Goal: Transaction & Acquisition: Book appointment/travel/reservation

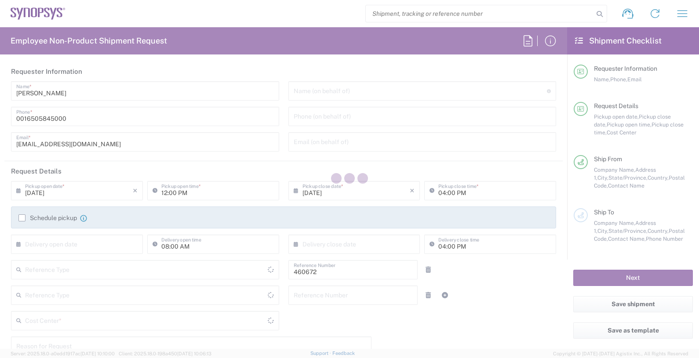
type input "Department"
type input "US01, FIN, Distri 460672"
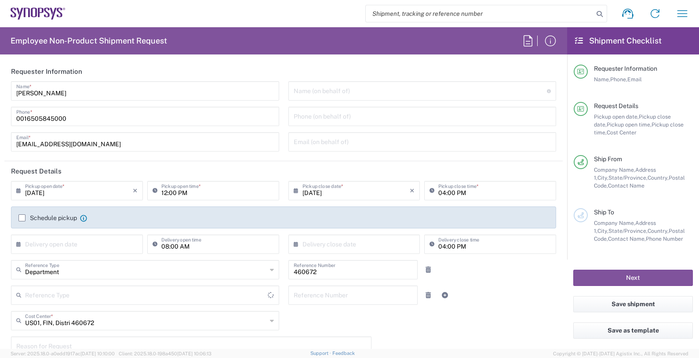
type input "Delivered at Place"
type input "[GEOGRAPHIC_DATA]"
type input "[US_STATE]"
type input "[GEOGRAPHIC_DATA]"
type input "Headquarters USSV"
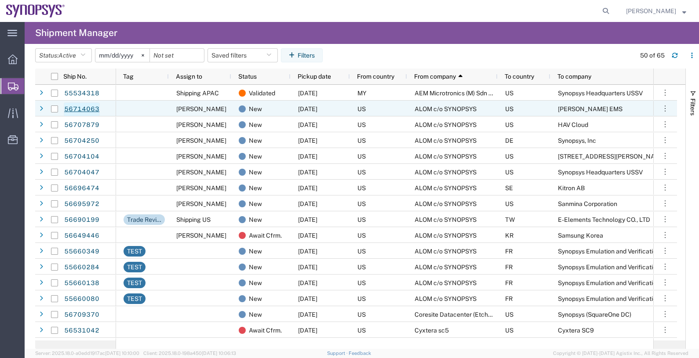
click at [91, 107] on link "56714063" at bounding box center [82, 109] width 36 height 14
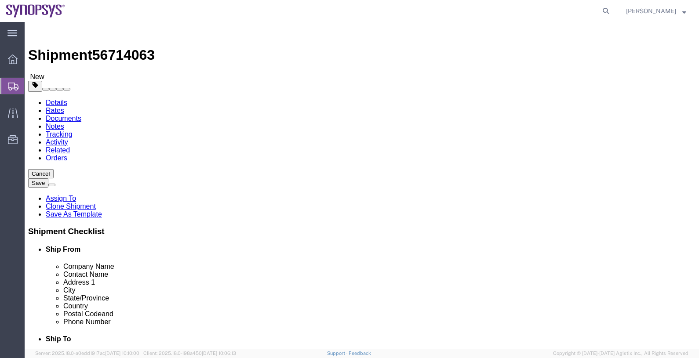
select select
click icon
drag, startPoint x: 123, startPoint y: 204, endPoint x: 85, endPoint y: 200, distance: 38.0
click div "Dimensions Length 24.00 x Width 20.00 x Height 14.00 Select cm ft in"
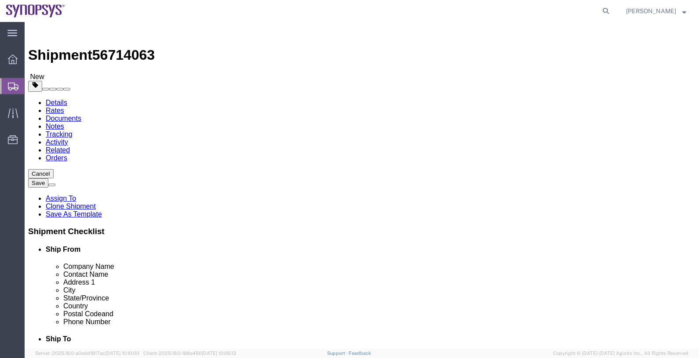
drag, startPoint x: 85, startPoint y: 200, endPoint x: 106, endPoint y: 199, distance: 20.2
click input "24.00"
drag, startPoint x: 116, startPoint y: 204, endPoint x: 95, endPoint y: 201, distance: 20.9
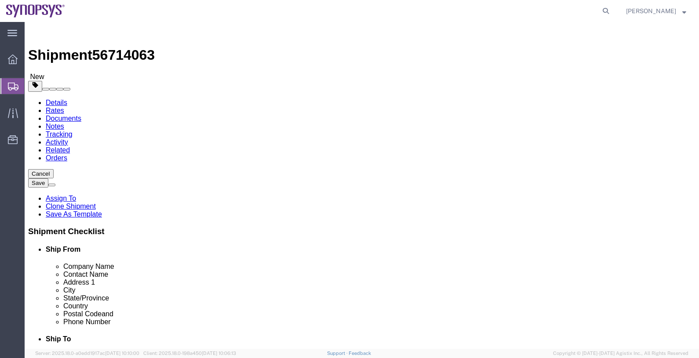
click input "24.00"
type input "16"
type input "14"
type input "12"
type input "36"
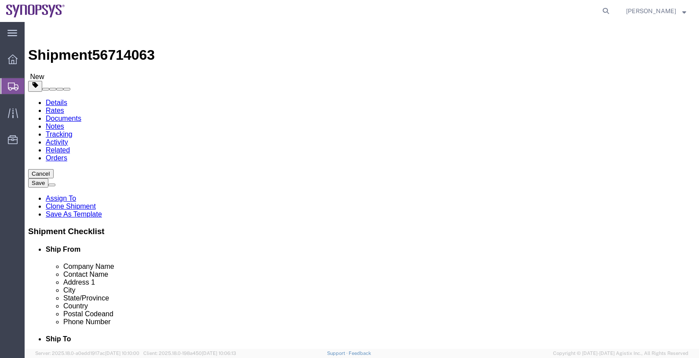
click button "Continue"
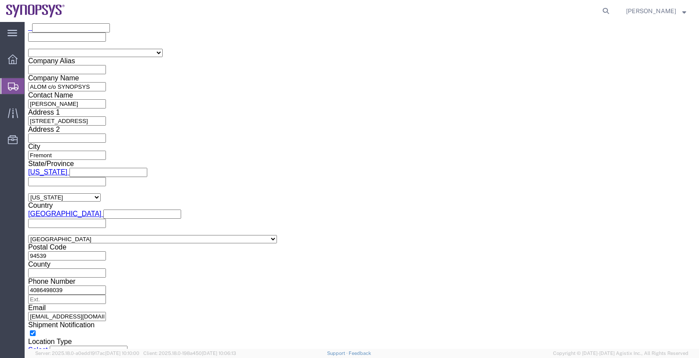
scroll to position [604, 0]
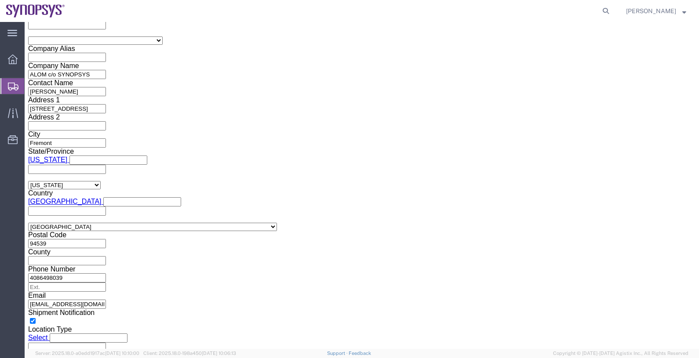
click input "text"
paste input "[EMAIL_ADDRESS][DOMAIN_NAME]"
type input "[EMAIL_ADDRESS][DOMAIN_NAME]"
click div "To [EMAIL_ADDRESS][DOMAIN_NAME] [EMAIL_ADDRESS][DOMAIN_NAME] (new) [EMAIL_ADDRE…"
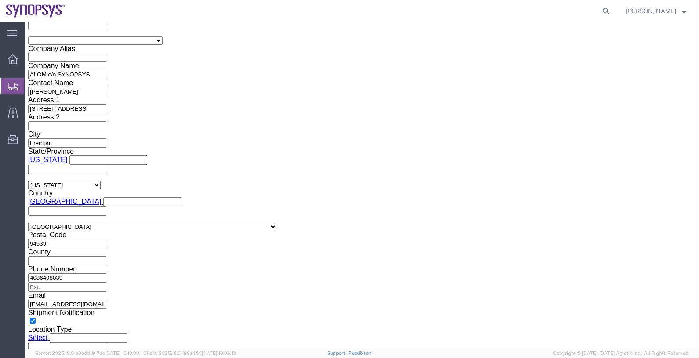
click button "Save"
click button "Rate Shipment"
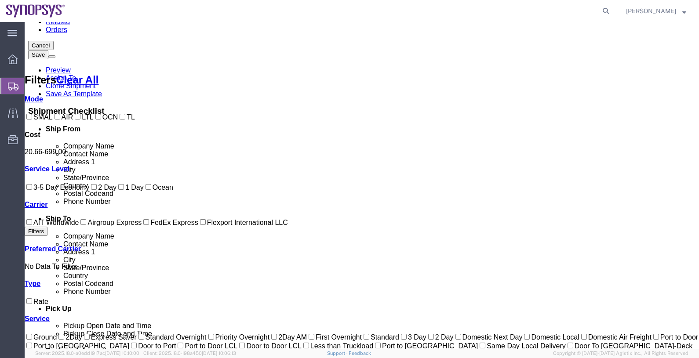
scroll to position [0, 0]
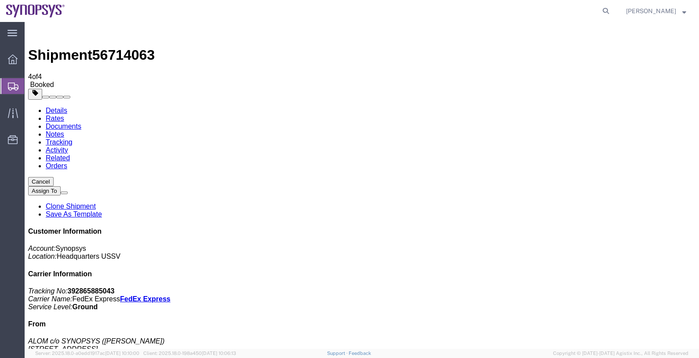
click at [115, 287] on b "392865885043" at bounding box center [91, 290] width 47 height 7
copy b "392865885043"
